Goal: Task Accomplishment & Management: Use online tool/utility

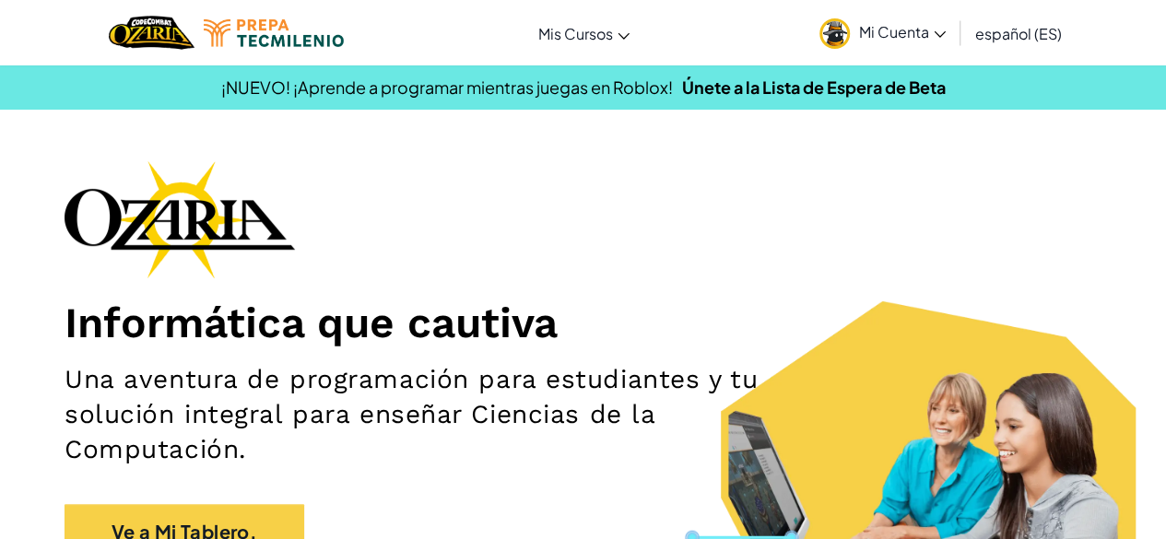
click at [920, 41] on link "Mi Cuenta" at bounding box center [882, 33] width 145 height 58
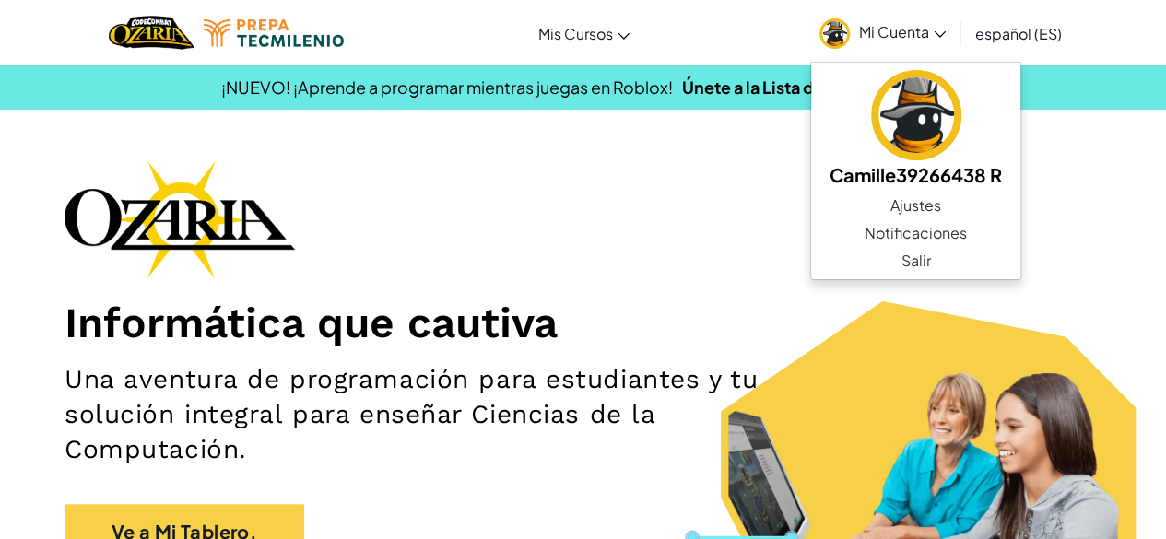
click at [954, 304] on h1 "Informática que cautiva" at bounding box center [583, 323] width 1037 height 52
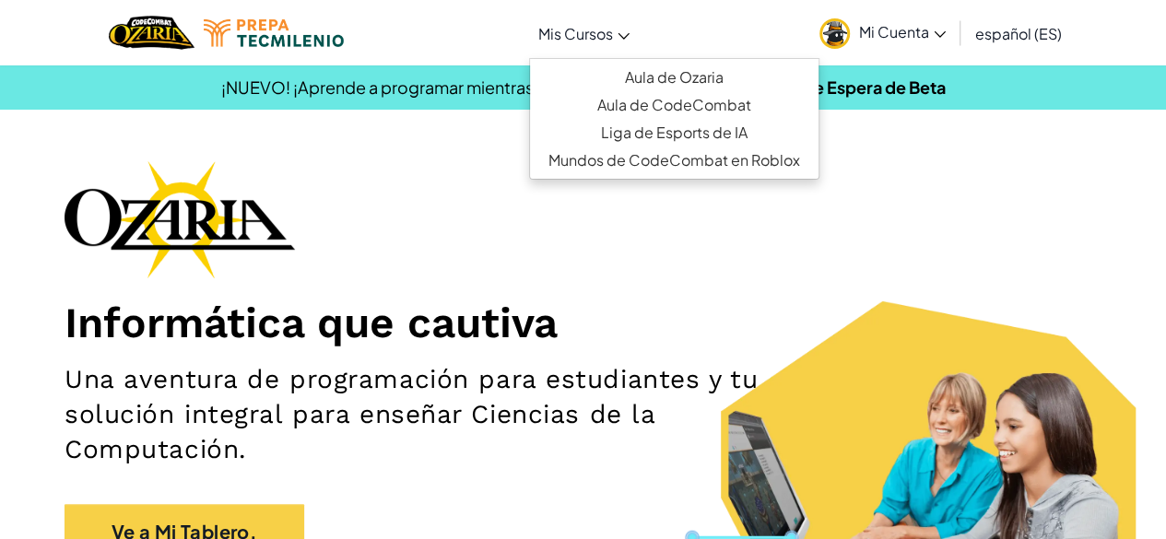
click at [610, 29] on span "Mis Cursos" at bounding box center [575, 33] width 75 height 19
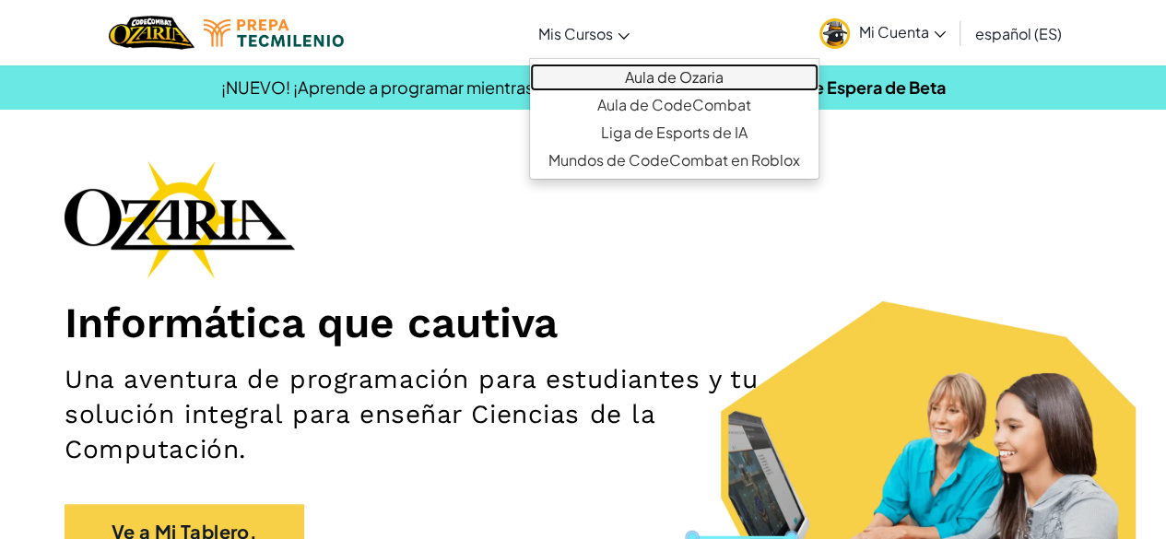
click at [721, 80] on link "Aula de Ozaria" at bounding box center [674, 78] width 289 height 28
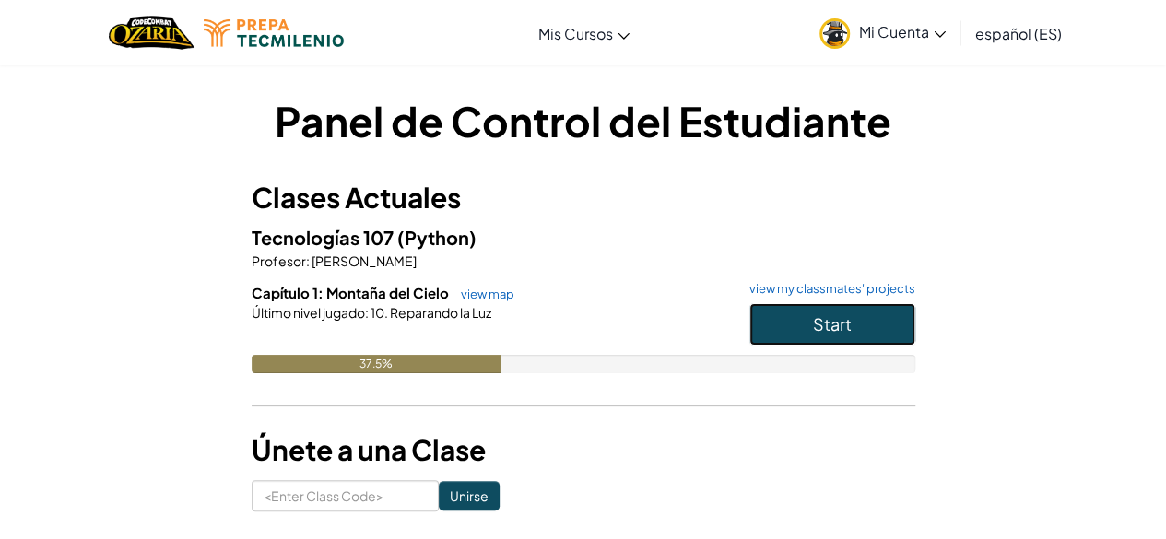
click at [817, 332] on span "Start" at bounding box center [832, 323] width 39 height 21
